Goal: Transaction & Acquisition: Purchase product/service

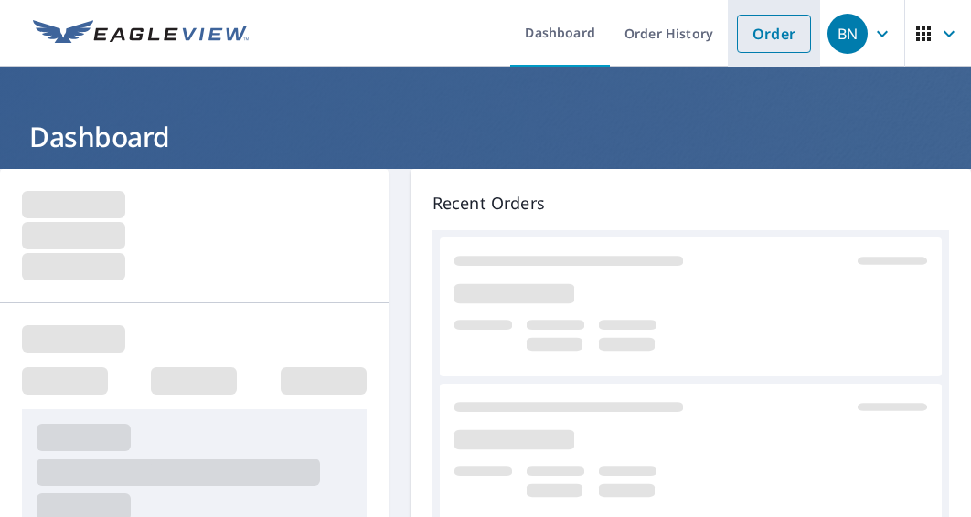
click at [737, 32] on link "Order" at bounding box center [774, 34] width 74 height 38
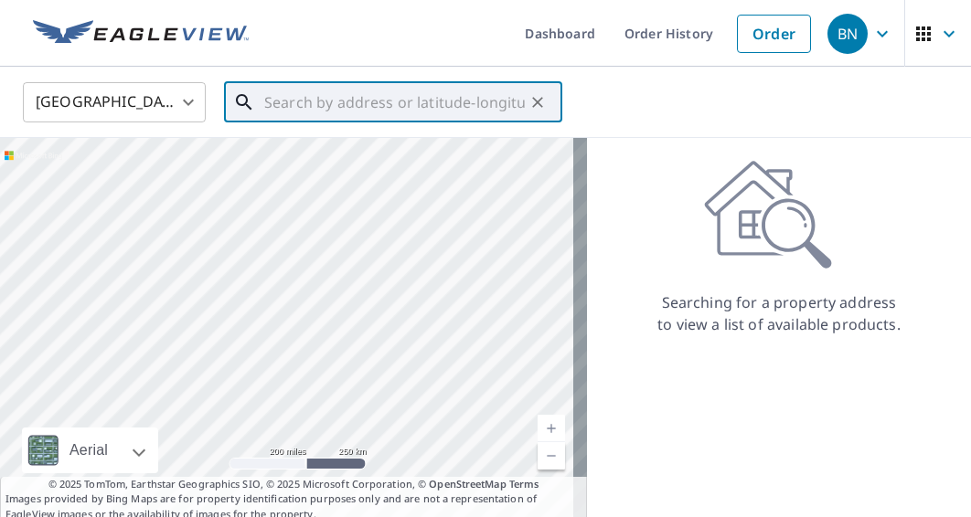
click at [367, 112] on input "text" at bounding box center [394, 102] width 261 height 51
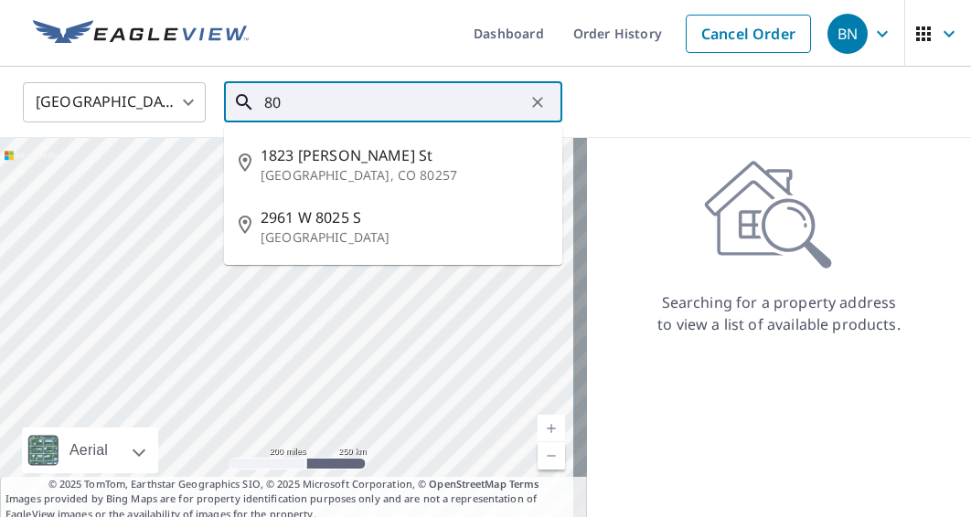
type input "8"
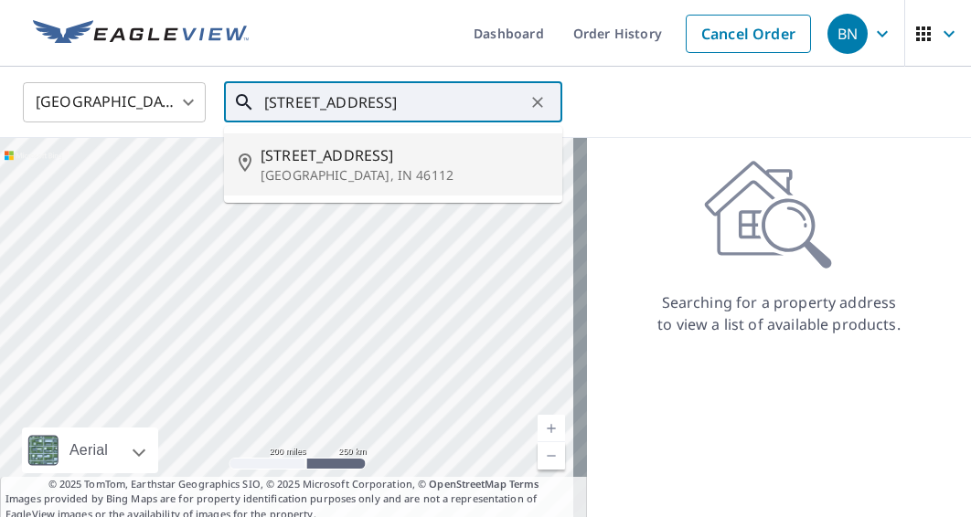
click at [389, 145] on span "[STREET_ADDRESS]" at bounding box center [404, 155] width 287 height 22
type input "[STREET_ADDRESS]"
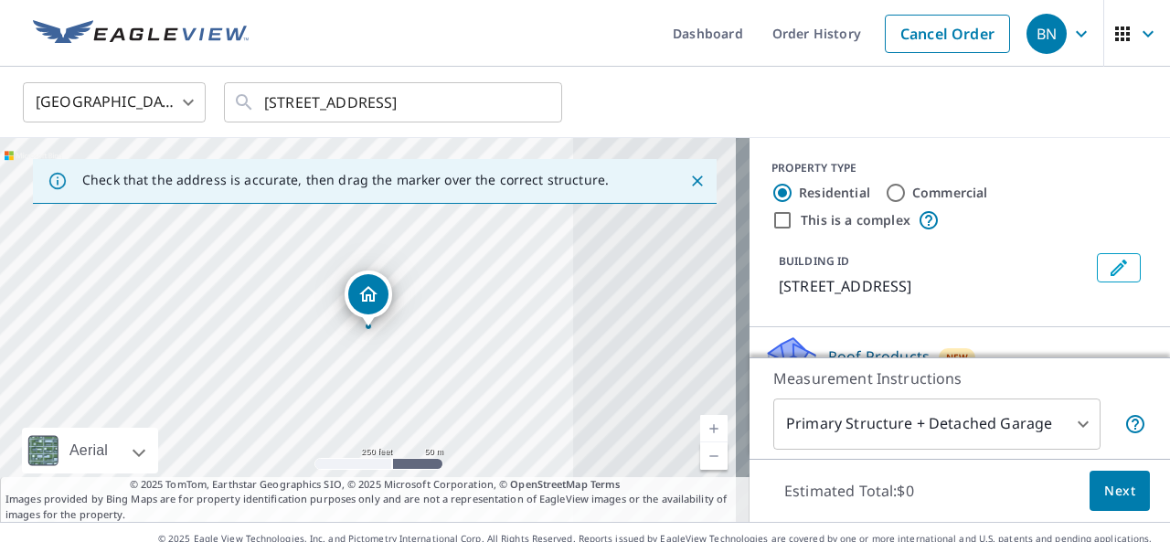
scroll to position [183, 0]
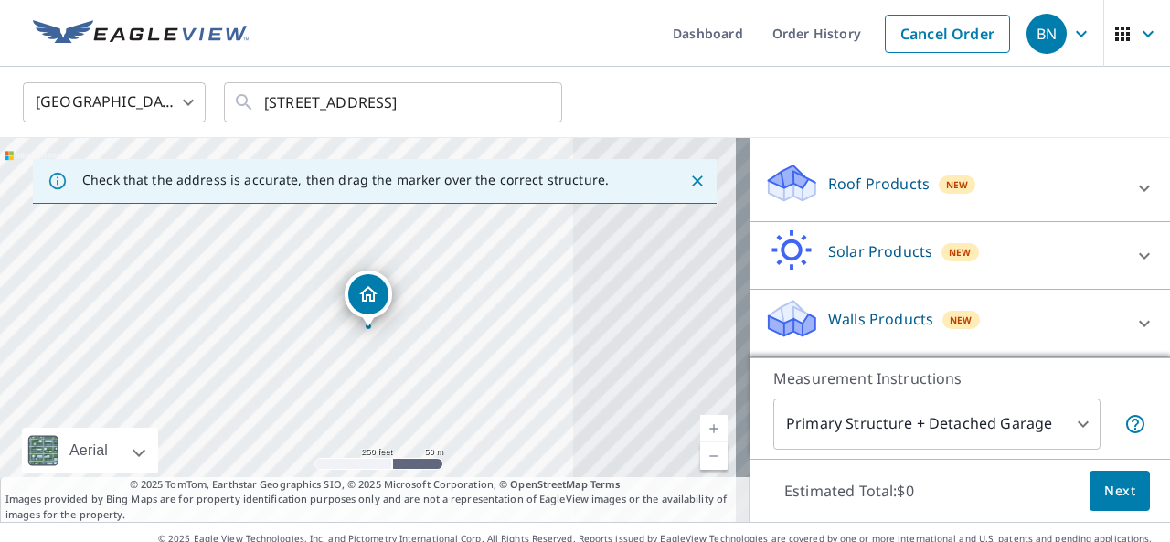
click at [828, 195] on p "Roof Products" at bounding box center [878, 184] width 101 height 22
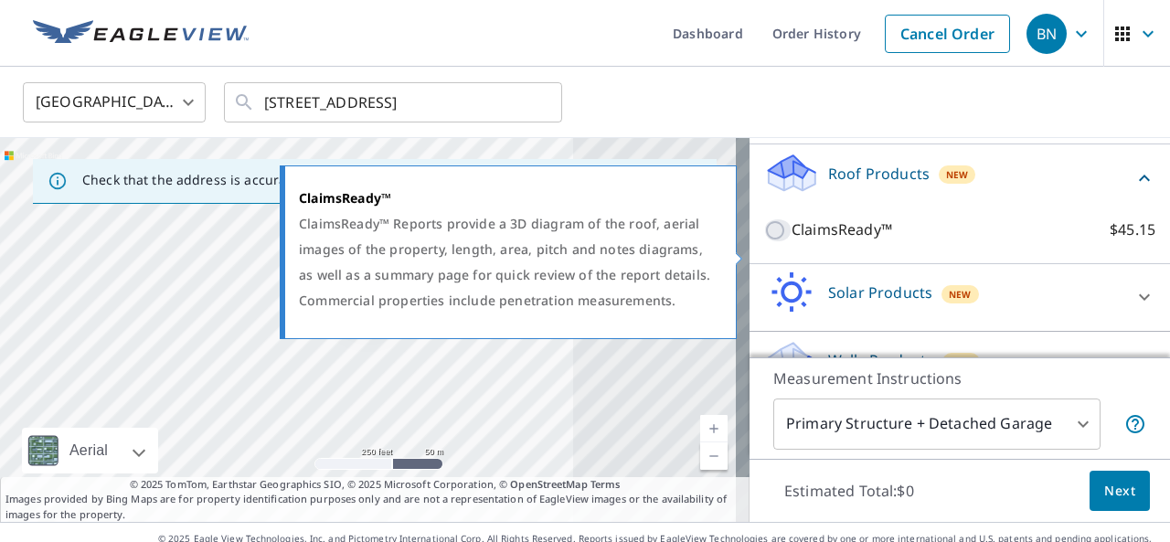
click at [765, 241] on input "ClaimsReady™ $45.15" at bounding box center [777, 230] width 27 height 22
checkbox input "true"
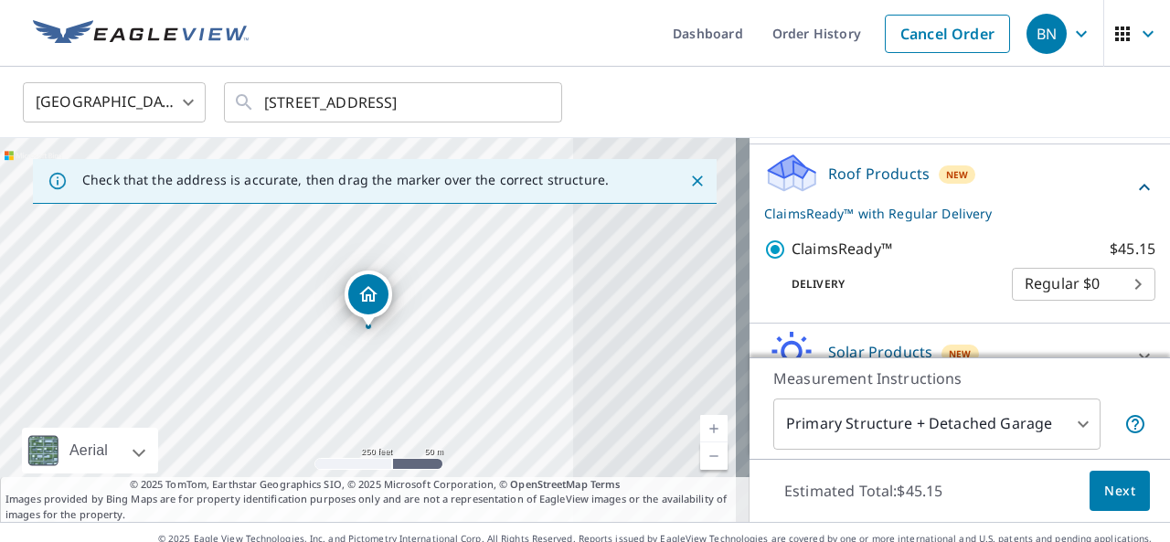
scroll to position [274, 0]
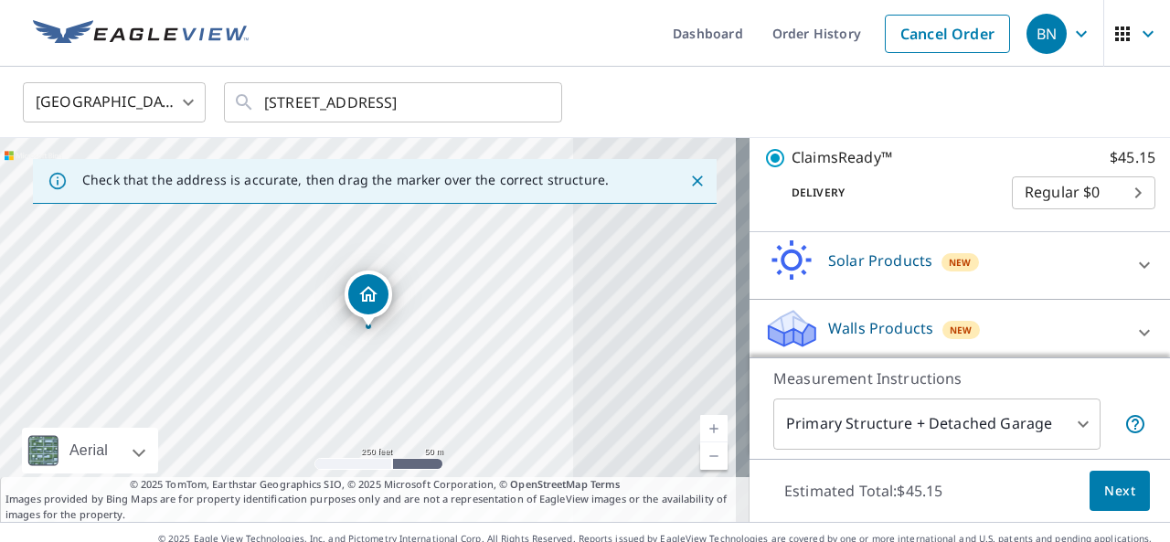
click at [821, 407] on body "BN BN Dashboard Order History Cancel Order [GEOGRAPHIC_DATA] [GEOGRAPHIC_DATA] …" at bounding box center [585, 271] width 1170 height 542
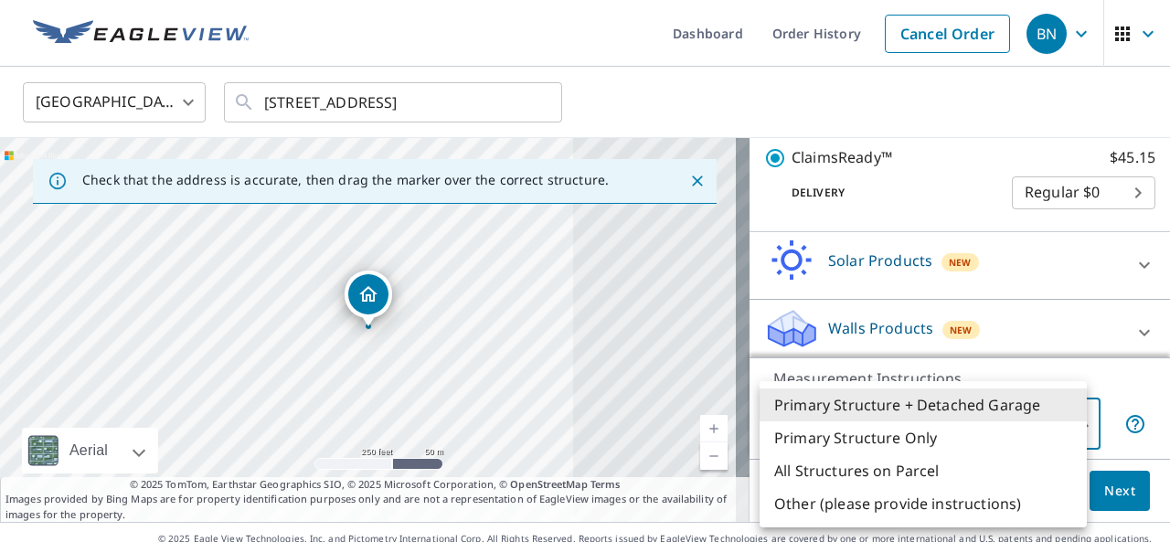
click at [815, 477] on li "All Structures on Parcel" at bounding box center [923, 470] width 327 height 33
type input "3"
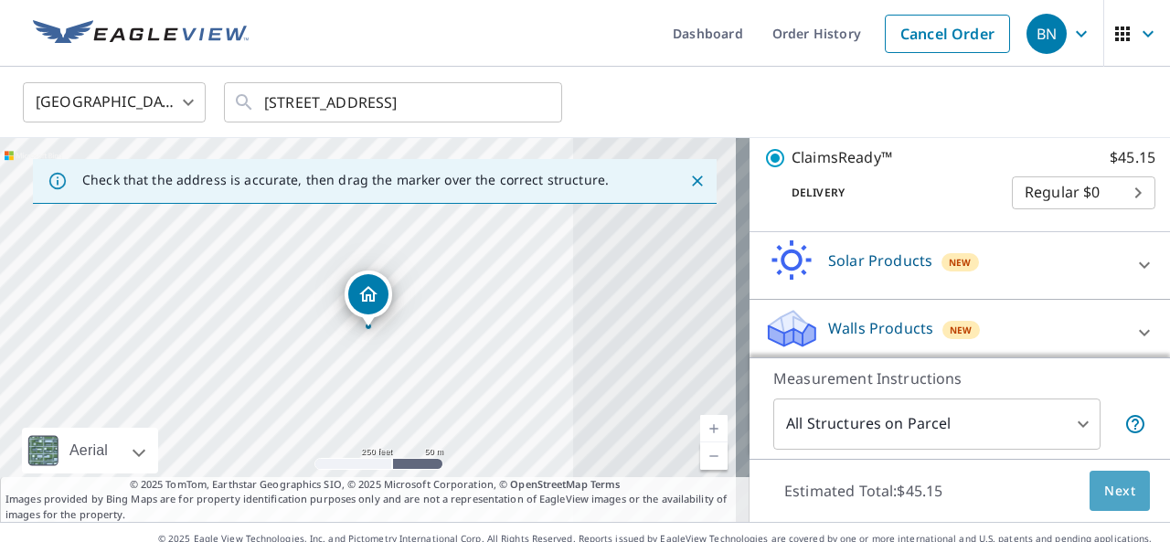
click at [970, 501] on span "Next" at bounding box center [1119, 491] width 31 height 23
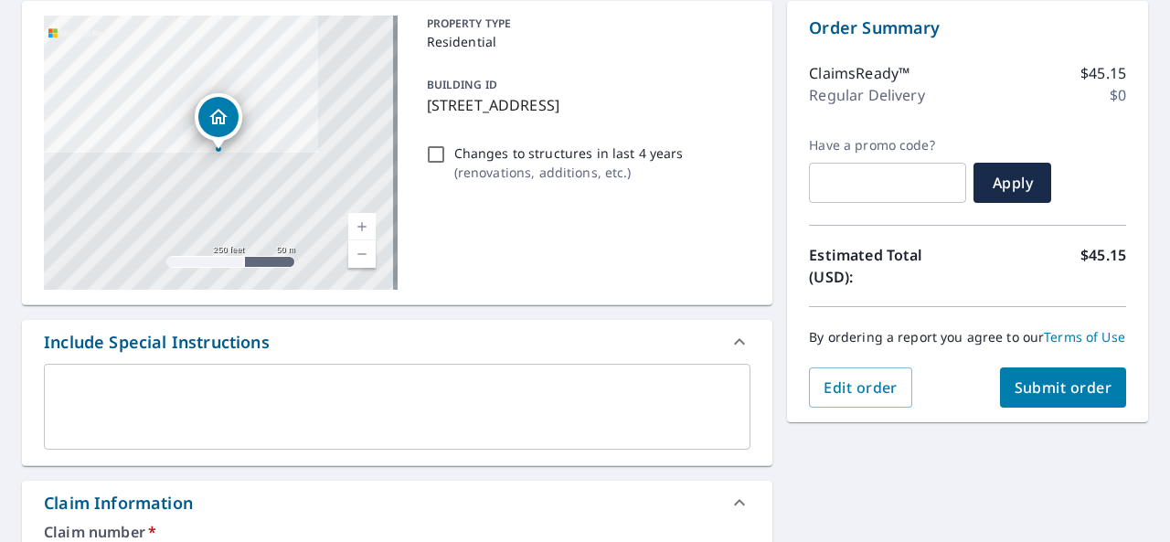
scroll to position [274, 0]
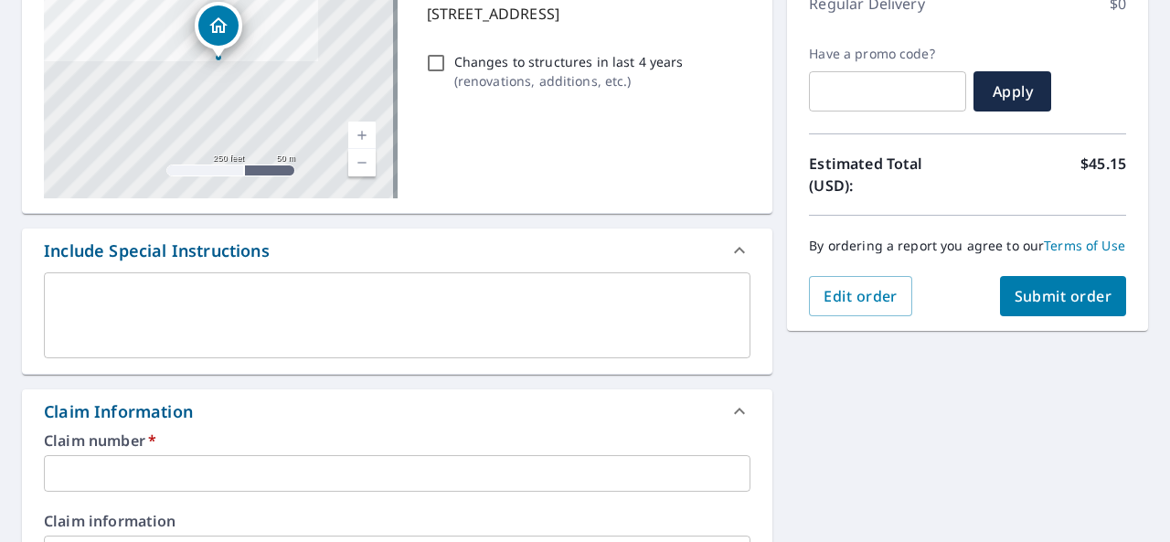
click at [144, 465] on input "text" at bounding box center [397, 473] width 707 height 37
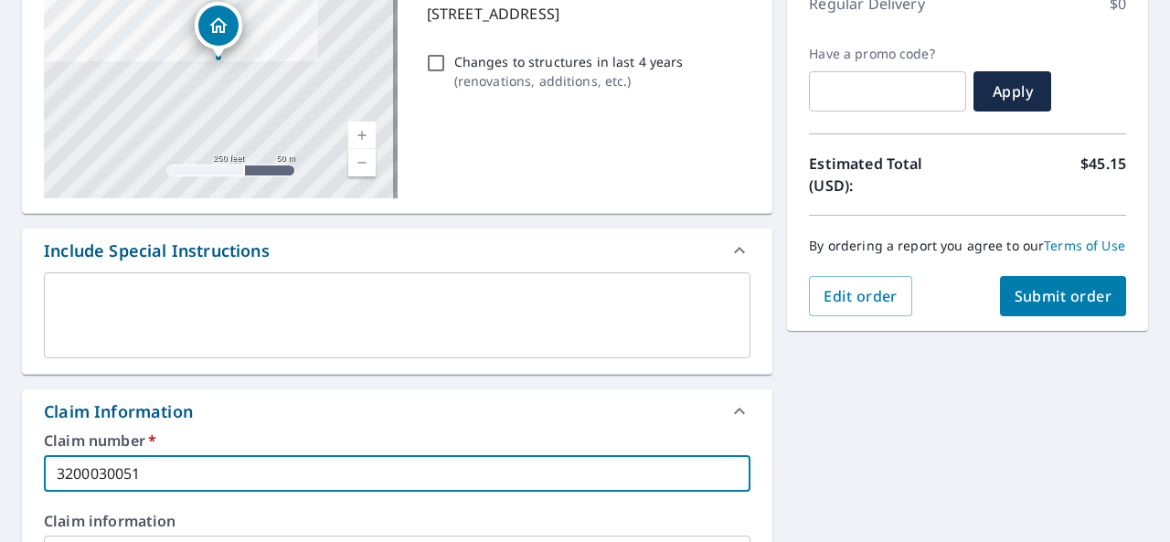
type input "3200030051"
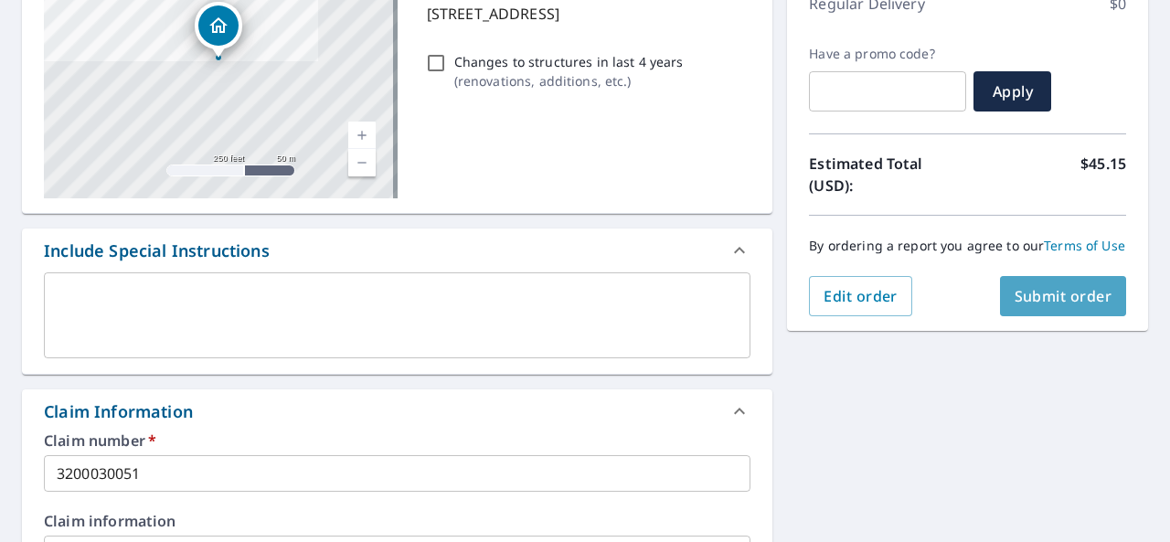
click at [970, 302] on span "Submit order" at bounding box center [1064, 296] width 98 height 20
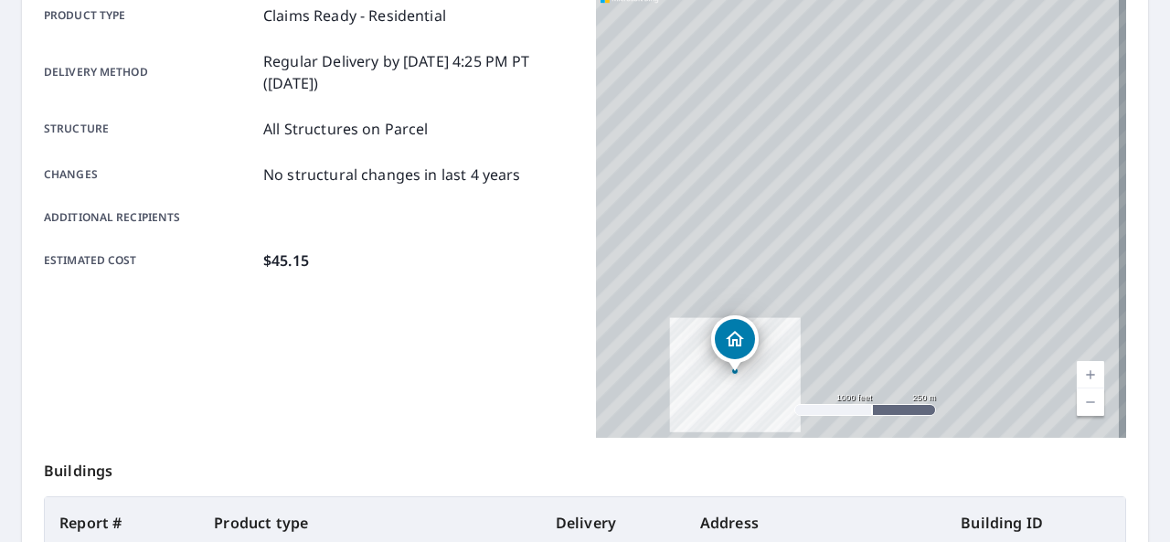
scroll to position [532, 0]
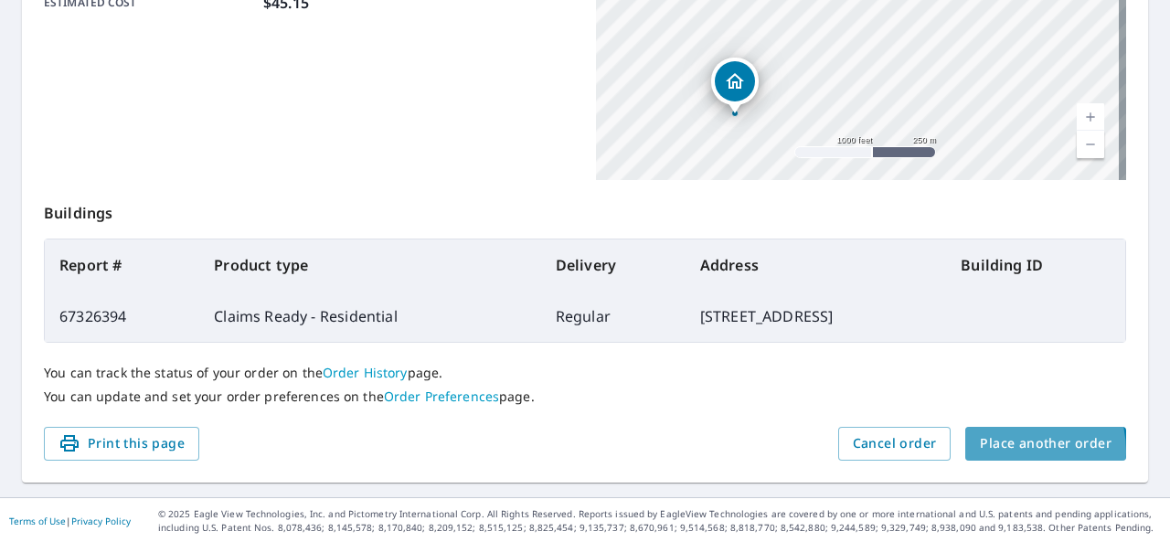
click at [970, 451] on span "Place another order" at bounding box center [1046, 443] width 132 height 23
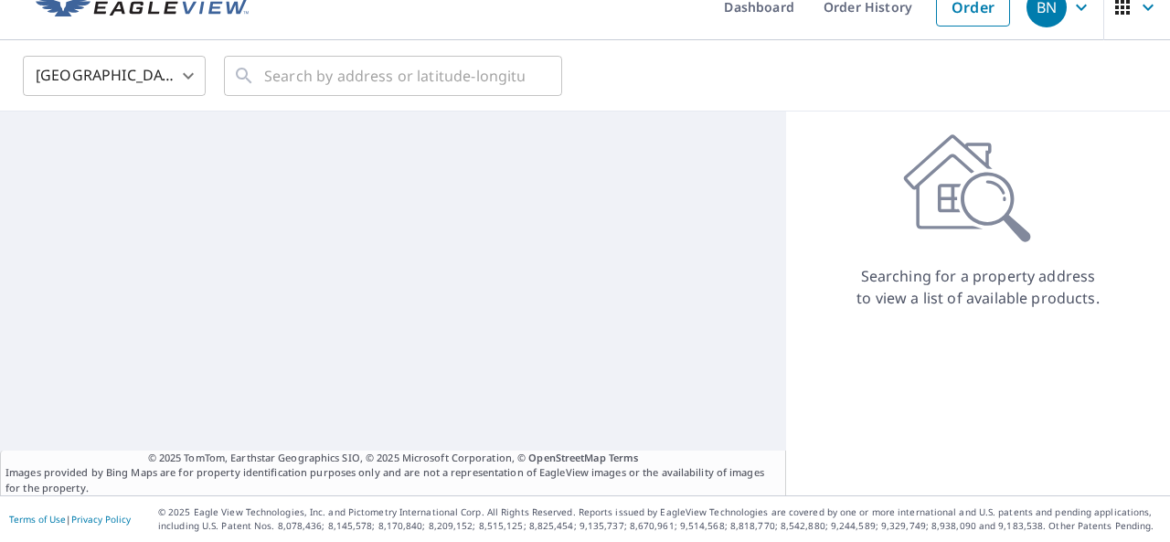
scroll to position [26, 0]
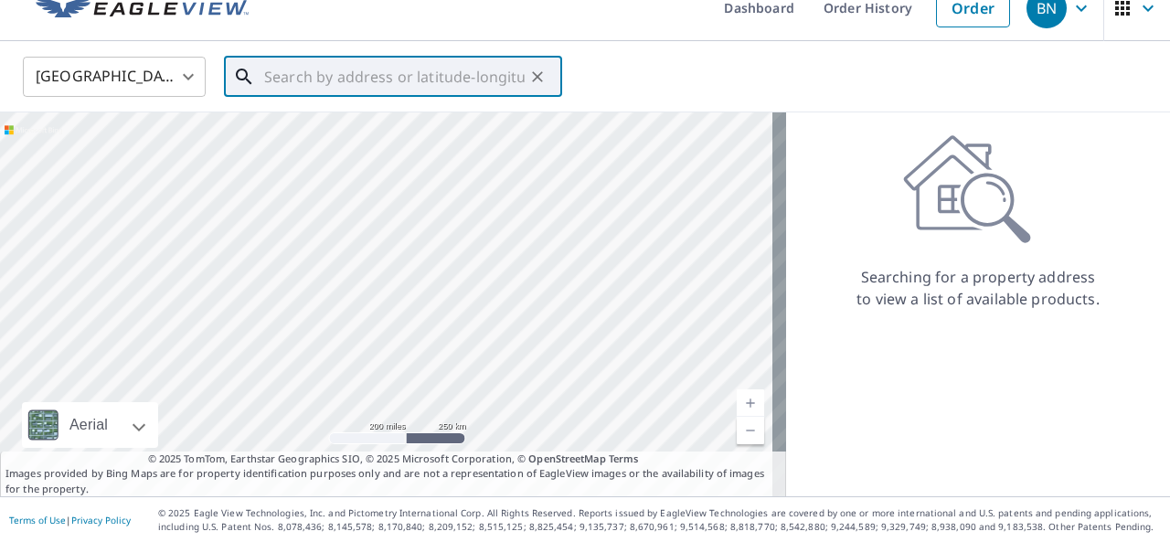
click at [356, 87] on input "text" at bounding box center [394, 76] width 261 height 51
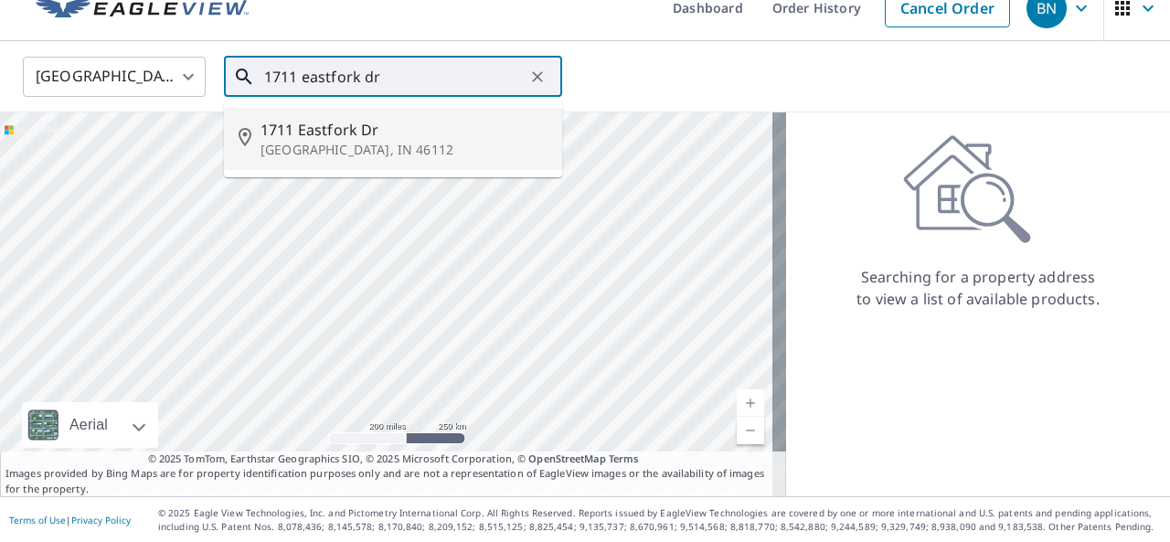
click at [335, 153] on p "[GEOGRAPHIC_DATA], IN 46112" at bounding box center [404, 150] width 287 height 18
type input "[STREET_ADDRESS][PERSON_NAME]"
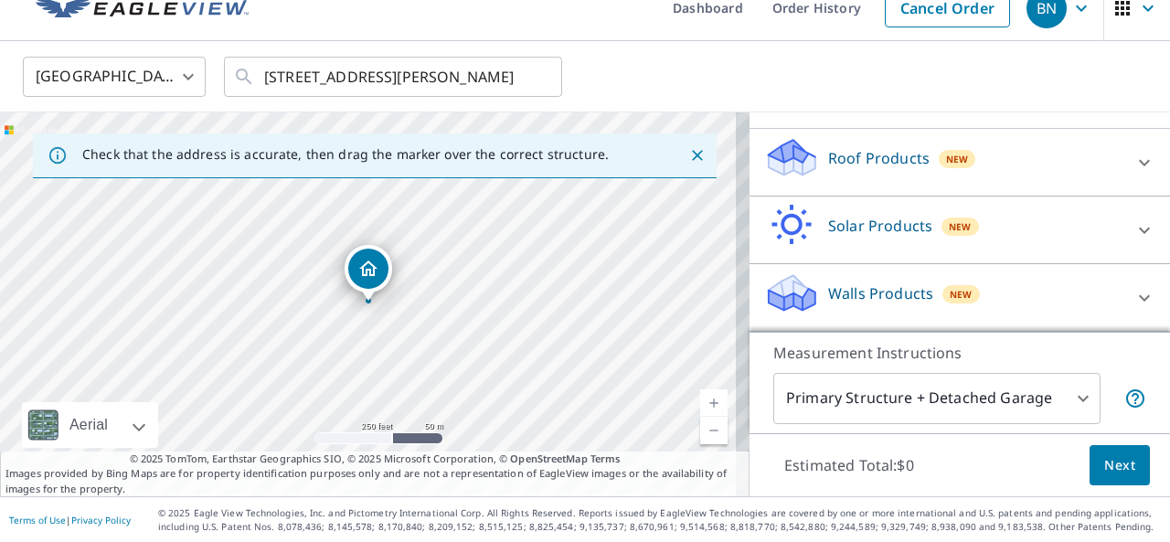
scroll to position [172, 0]
click at [828, 168] on p "Roof Products" at bounding box center [878, 159] width 101 height 22
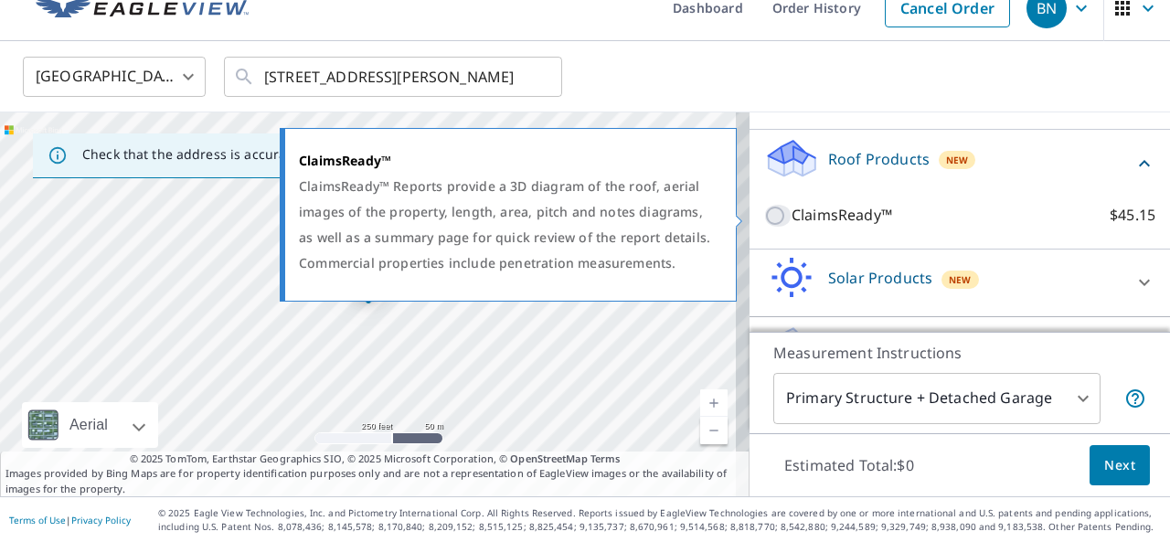
click at [764, 218] on input "ClaimsReady™ $45.15" at bounding box center [777, 216] width 27 height 22
checkbox input "true"
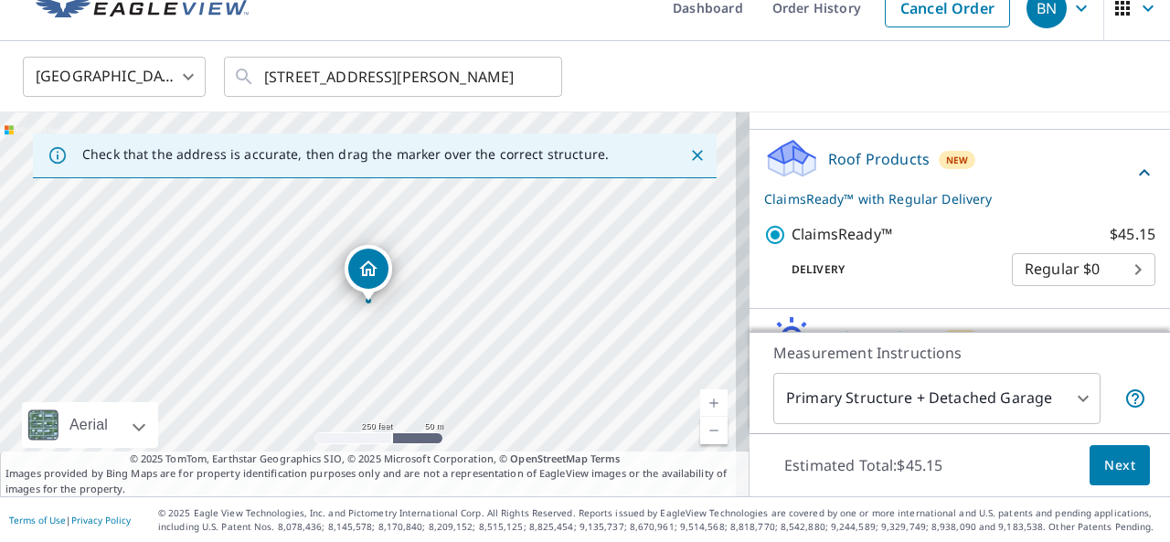
click at [970, 462] on button "Next" at bounding box center [1120, 465] width 60 height 41
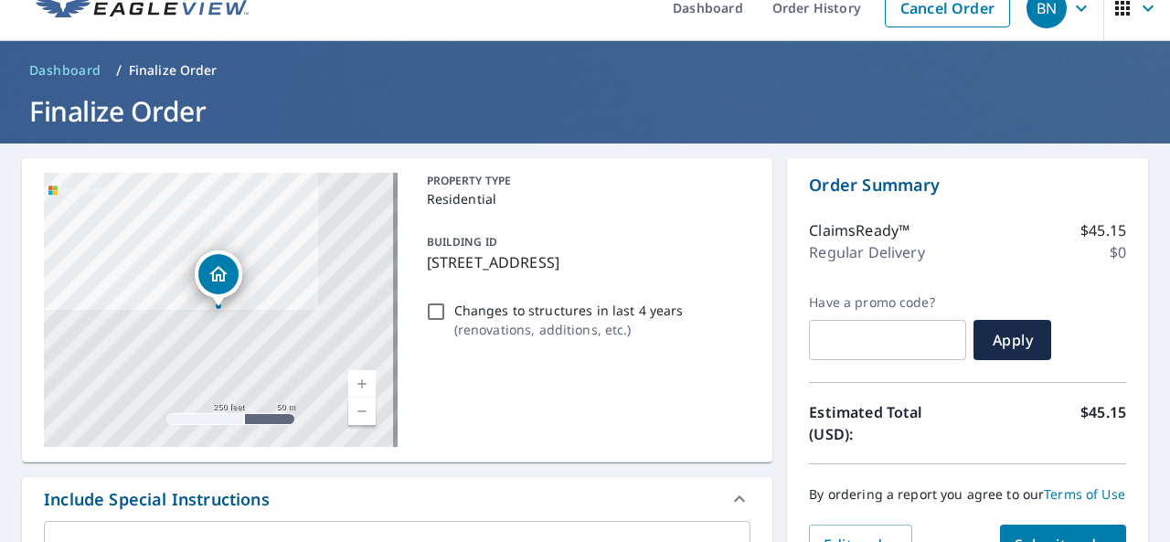
scroll to position [300, 0]
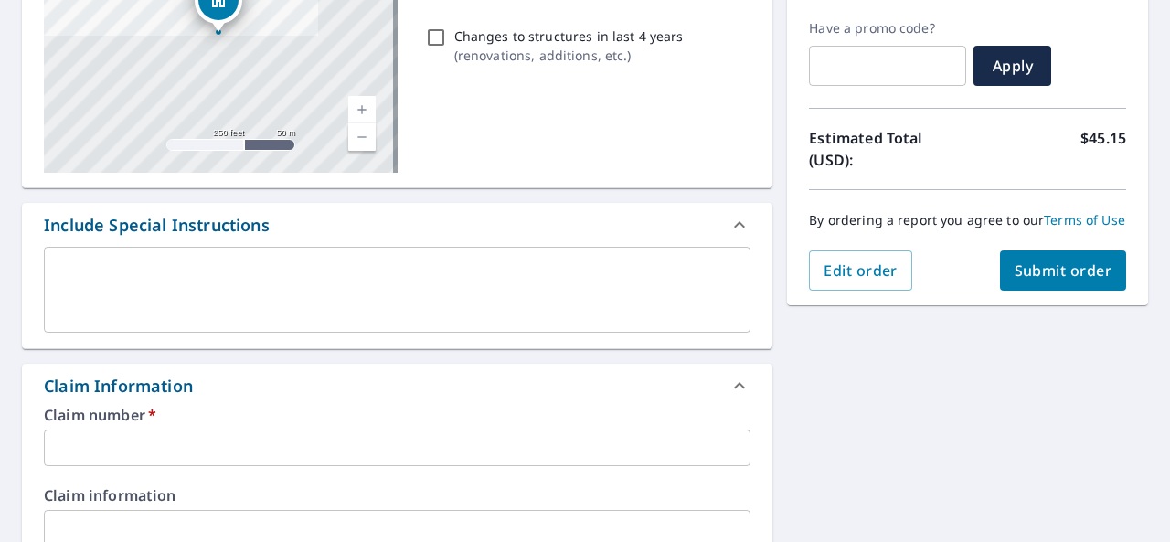
click at [165, 426] on div "Claim number   * ​" at bounding box center [397, 437] width 707 height 58
click at [165, 443] on input "text" at bounding box center [397, 448] width 707 height 37
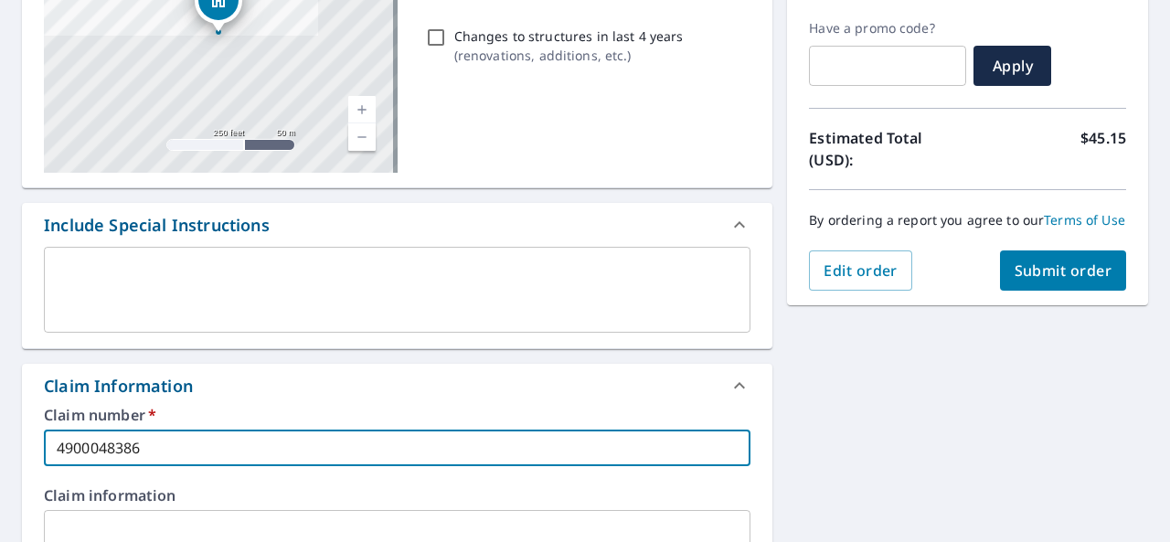
type input "4900048386"
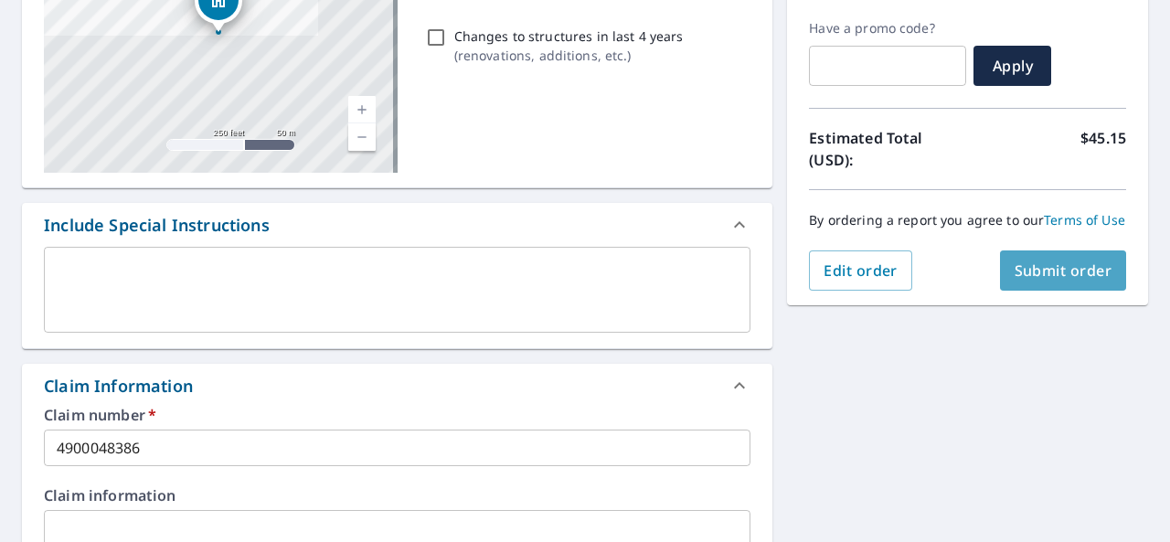
click at [970, 281] on span "Submit order" at bounding box center [1064, 271] width 98 height 20
